Goal: Transaction & Acquisition: Purchase product/service

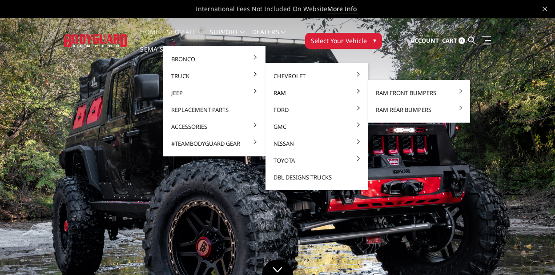
click at [286, 94] on link "Ram" at bounding box center [316, 93] width 95 height 17
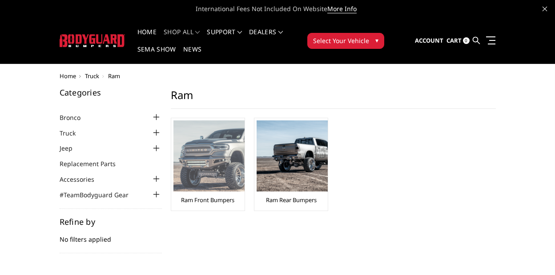
click at [227, 160] on img at bounding box center [209, 156] width 71 height 71
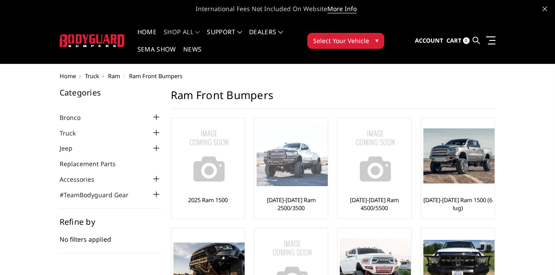
click at [298, 146] on img at bounding box center [292, 156] width 71 height 61
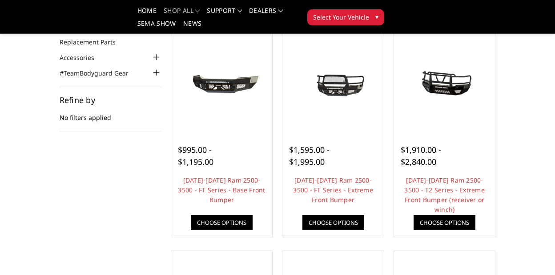
scroll to position [95, 0]
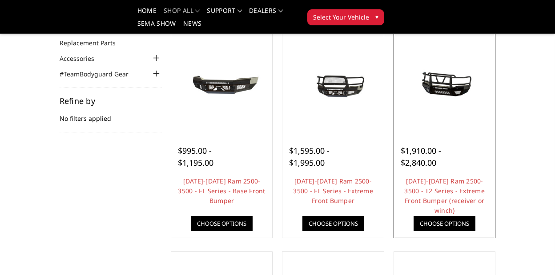
click at [440, 86] on img at bounding box center [445, 82] width 97 height 45
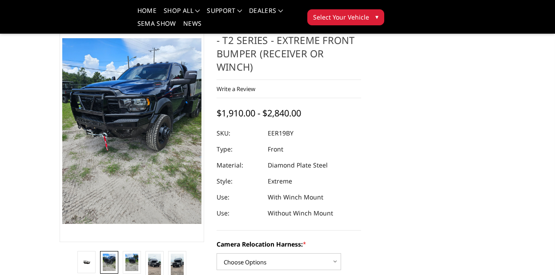
scroll to position [49, 0]
click at [128, 263] on img at bounding box center [131, 262] width 13 height 17
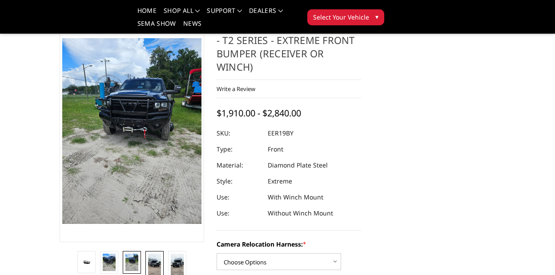
click at [156, 261] on img at bounding box center [154, 265] width 13 height 23
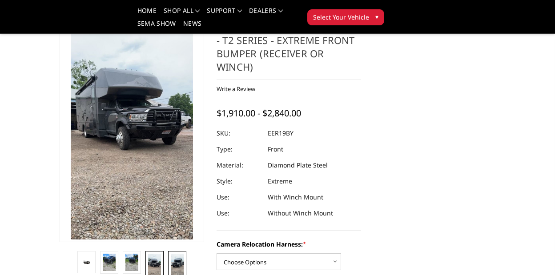
click at [172, 261] on img at bounding box center [177, 265] width 13 height 23
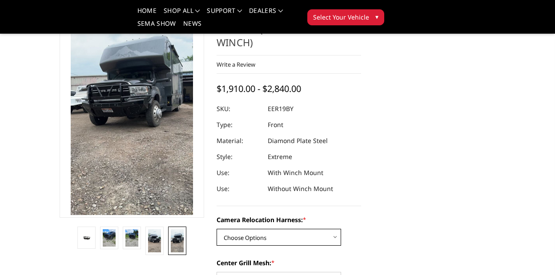
scroll to position [69, 0]
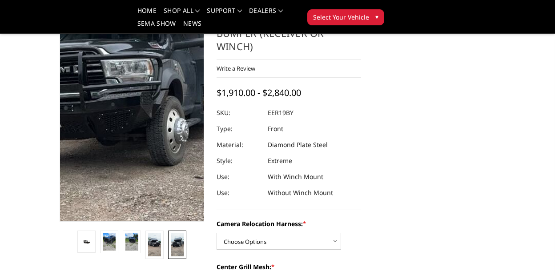
click at [150, 103] on img at bounding box center [110, 113] width 320 height 570
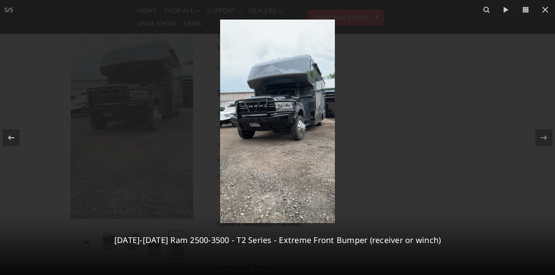
click at [259, 127] on img at bounding box center [277, 122] width 115 height 204
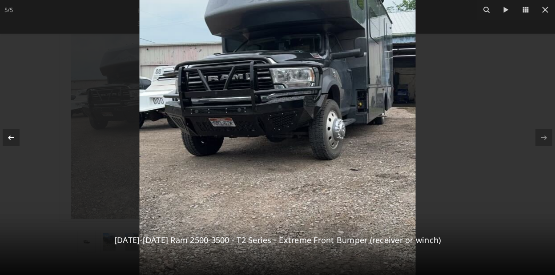
click at [11, 138] on icon at bounding box center [11, 137] width 6 height 4
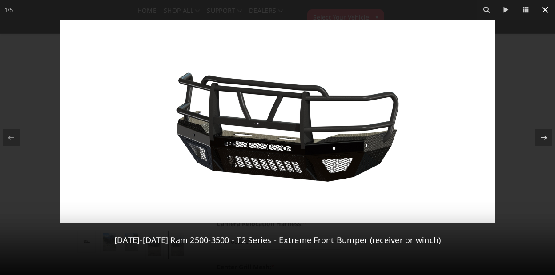
click at [548, 11] on icon at bounding box center [545, 9] width 11 height 11
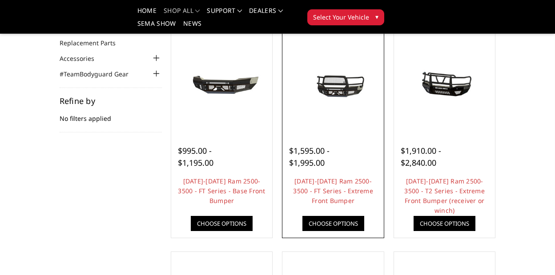
click at [336, 87] on img at bounding box center [333, 82] width 97 height 45
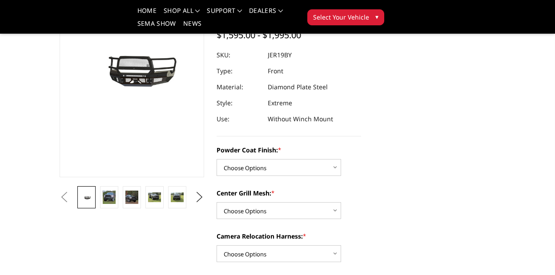
scroll to position [104, 0]
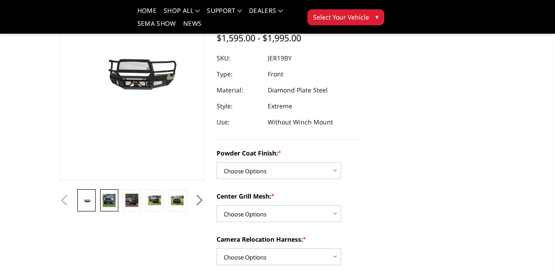
click at [114, 207] on link at bounding box center [109, 201] width 18 height 22
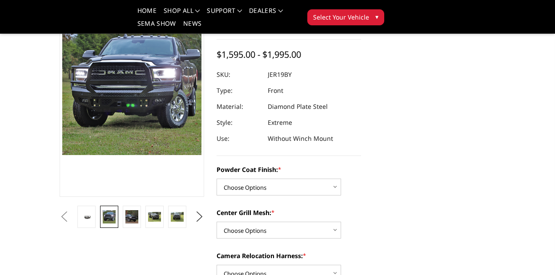
scroll to position [85, 0]
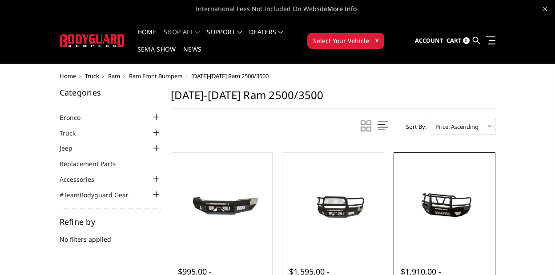
click at [410, 198] on img at bounding box center [445, 203] width 97 height 45
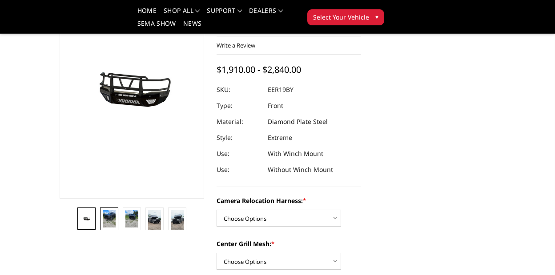
click at [112, 214] on img at bounding box center [109, 218] width 13 height 17
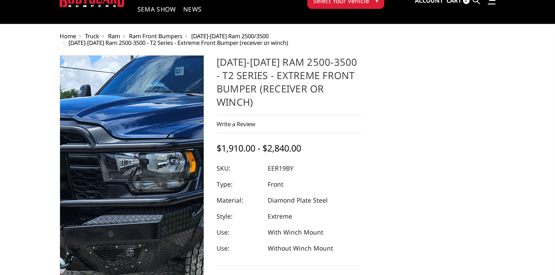
scroll to position [38, 0]
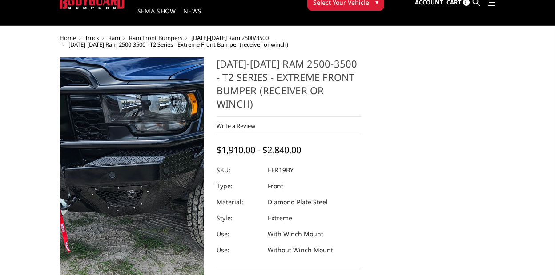
click at [126, 119] on img at bounding box center [143, 194] width 427 height 570
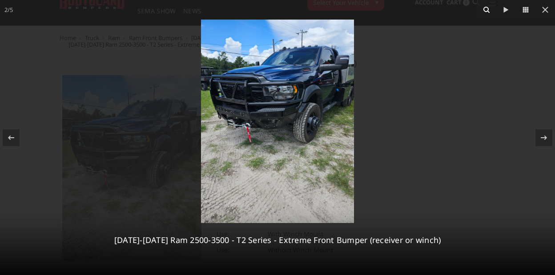
click at [487, 8] on icon at bounding box center [487, 9] width 11 height 11
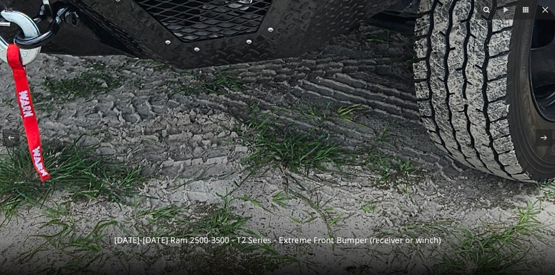
click at [487, 8] on icon at bounding box center [487, 9] width 11 height 11
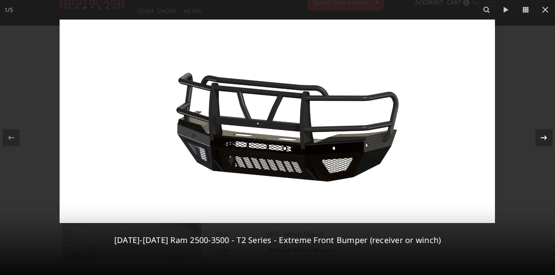
click at [547, 142] on icon at bounding box center [544, 138] width 11 height 11
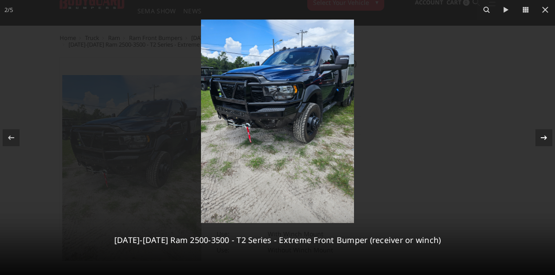
click at [547, 142] on icon at bounding box center [544, 138] width 11 height 11
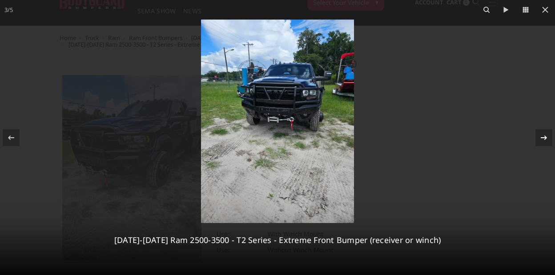
click at [547, 142] on icon at bounding box center [544, 138] width 11 height 11
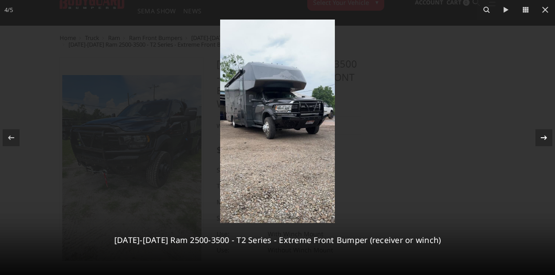
click at [547, 142] on icon at bounding box center [544, 138] width 11 height 11
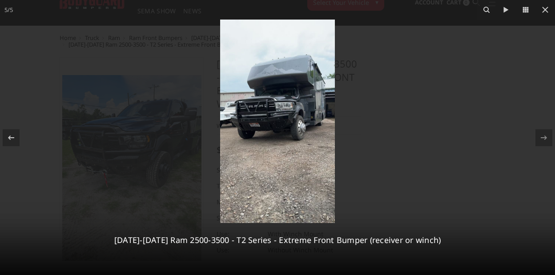
click at [262, 125] on img at bounding box center [277, 122] width 115 height 204
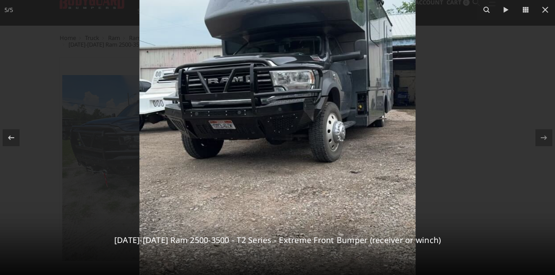
click at [53, 157] on div at bounding box center [277, 137] width 555 height 275
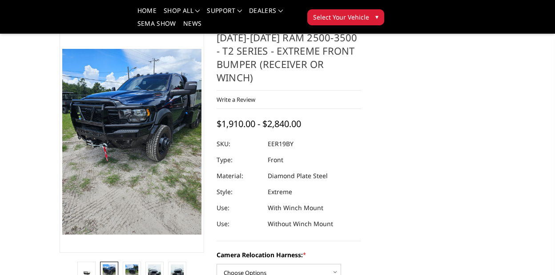
scroll to position [152, 0]
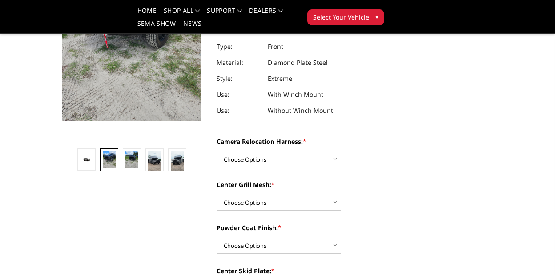
select select "3819"
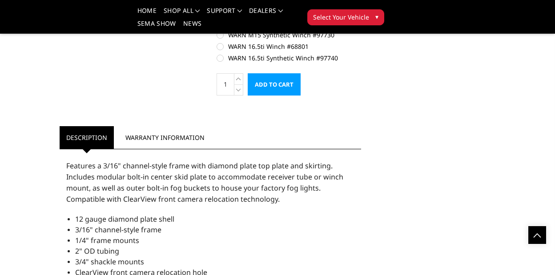
scroll to position [697, 0]
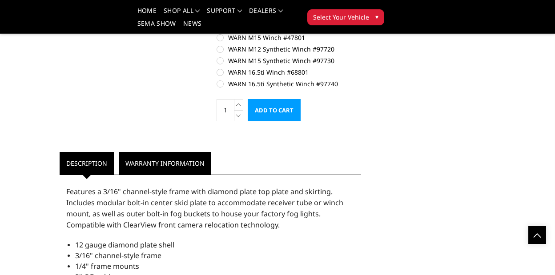
click at [167, 154] on link "Warranty Information" at bounding box center [165, 163] width 93 height 23
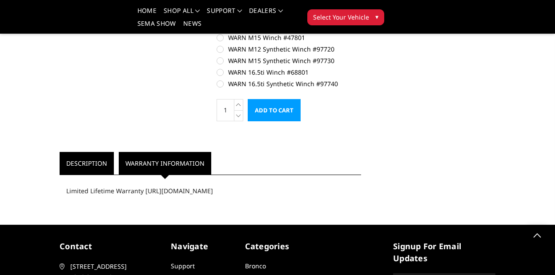
click at [81, 155] on link "Description" at bounding box center [87, 163] width 54 height 23
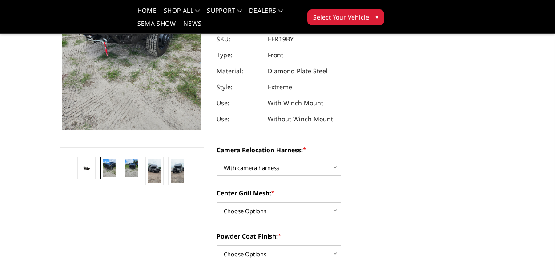
scroll to position [161, 0]
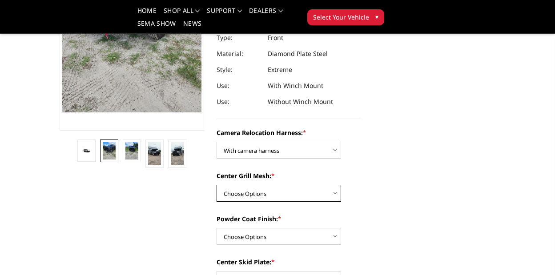
select select "3817"
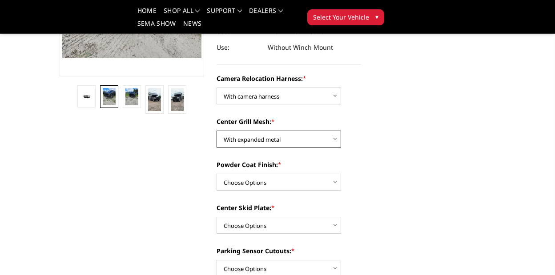
scroll to position [218, 0]
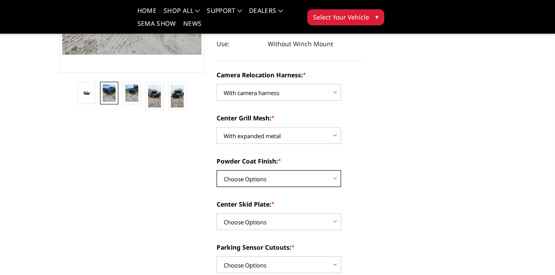
select select "3815"
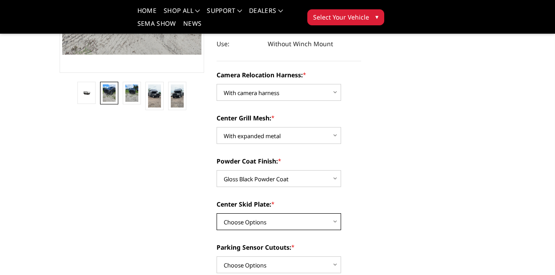
select select "3812"
click at [345, 243] on label "Parking Sensor Cutouts: *" at bounding box center [289, 247] width 145 height 9
click at [341, 257] on select "Choose Options Yes - With Parking Sensor Cutouts" at bounding box center [279, 265] width 125 height 17
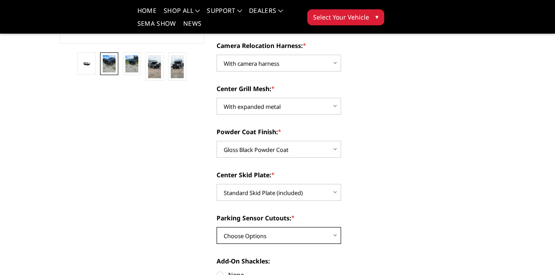
scroll to position [258, 0]
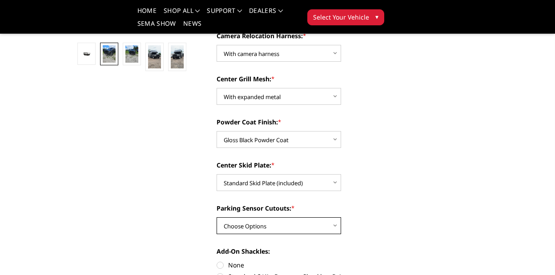
select select "3810"
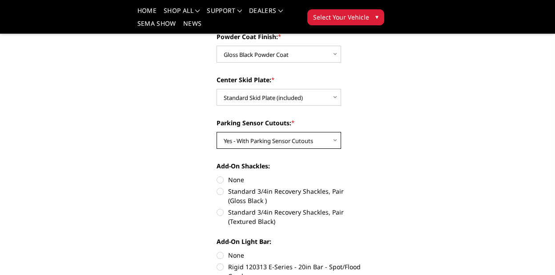
scroll to position [372, 0]
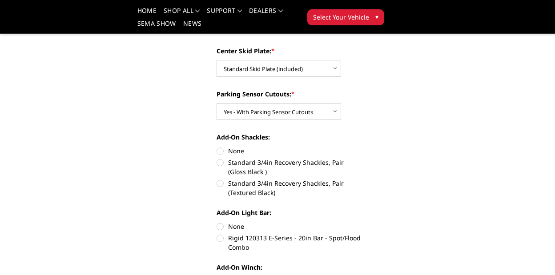
click at [221, 158] on label "Standard 3/4in Recovery Shackles, Pair (Gloss Black )" at bounding box center [289, 167] width 145 height 19
click at [361, 147] on input "Standard 3/4in Recovery Shackles, Pair (Gloss Black )" at bounding box center [361, 146] width 0 height 0
radio input "true"
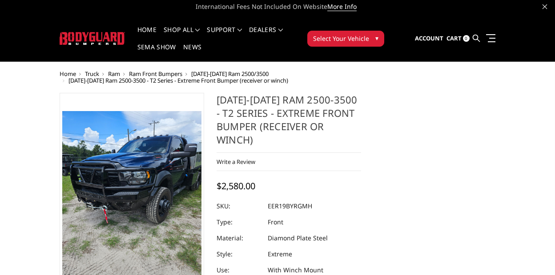
scroll to position [4, 0]
